Goal: Task Accomplishment & Management: Use online tool/utility

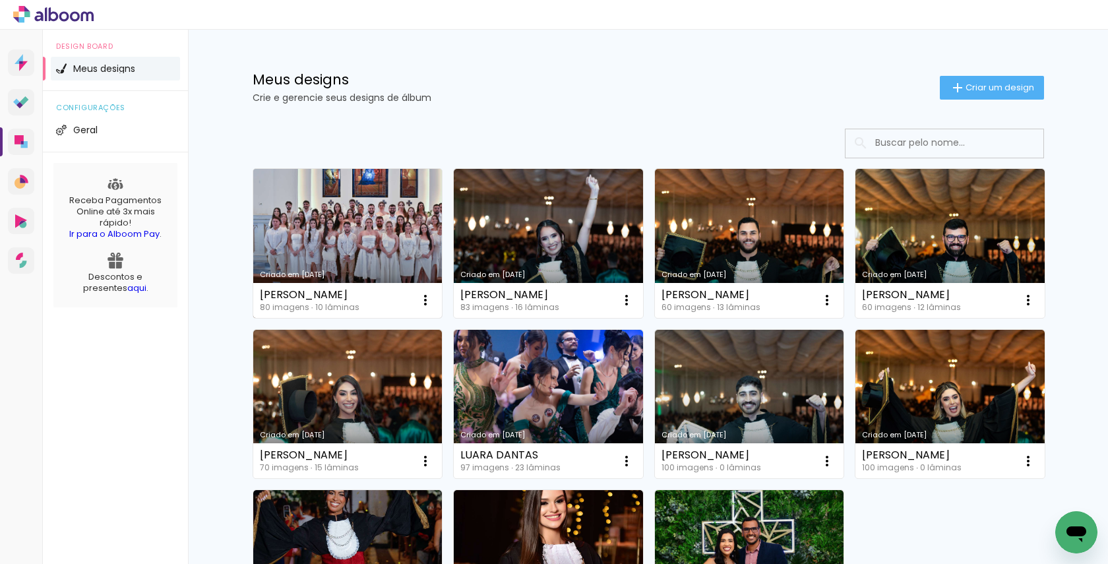
click at [360, 253] on link "Criado em [DATE]" at bounding box center [347, 243] width 189 height 149
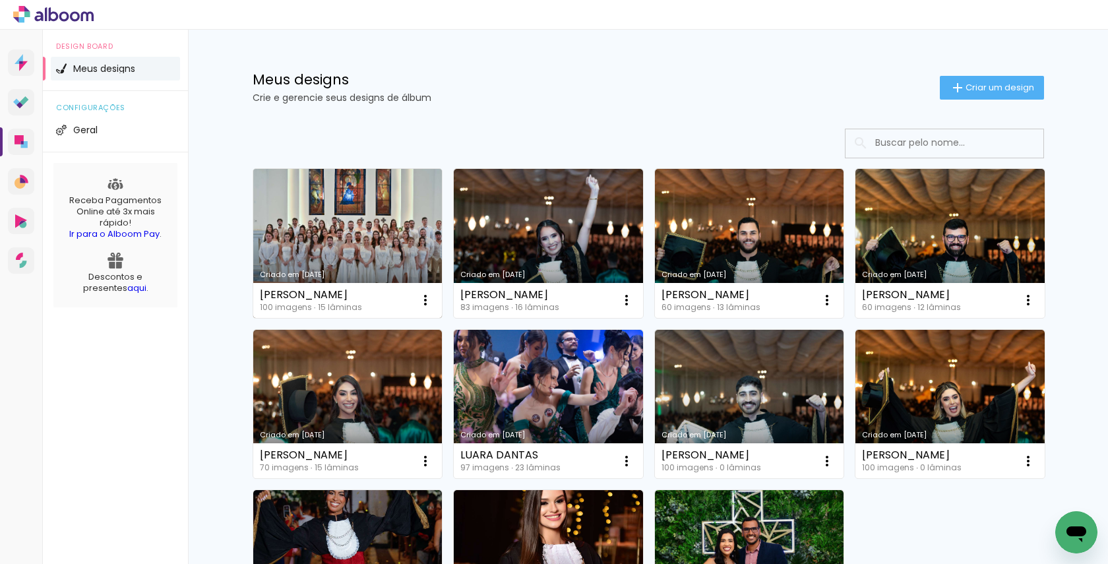
click at [346, 241] on link "Criado em [DATE]" at bounding box center [347, 243] width 189 height 149
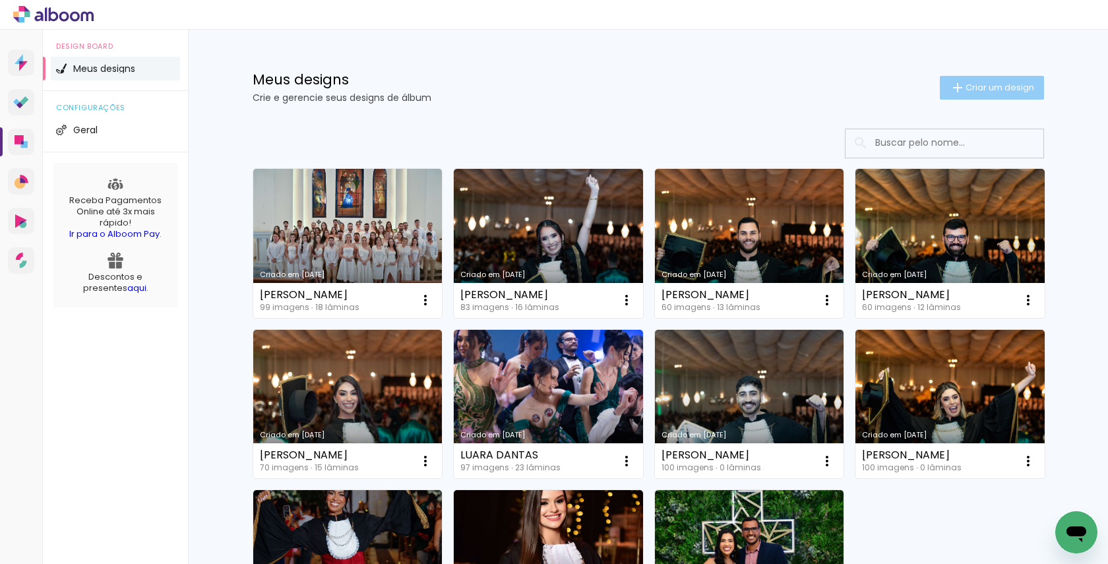
click at [985, 90] on span "Criar um design" at bounding box center [999, 87] width 69 height 9
